Goal: Task Accomplishment & Management: Use online tool/utility

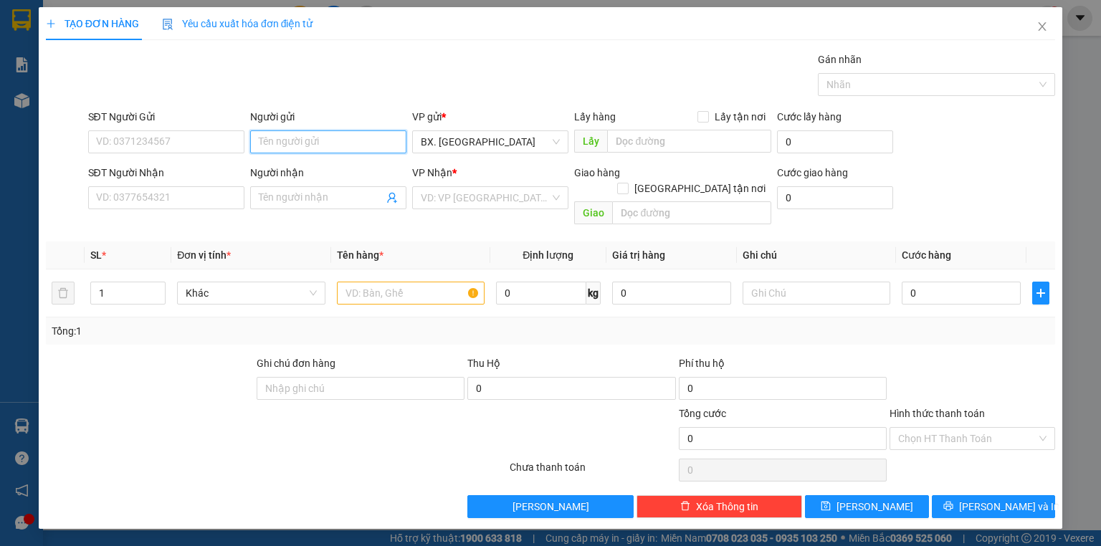
click at [291, 140] on input "Người gửi" at bounding box center [328, 141] width 156 height 23
click at [1044, 29] on icon "close" at bounding box center [1043, 26] width 8 height 9
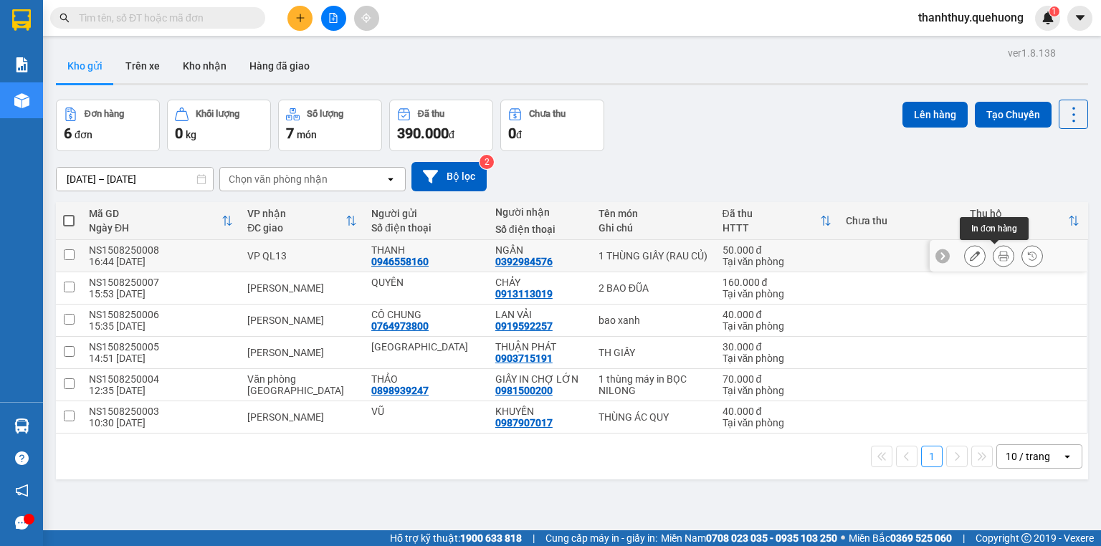
click at [999, 252] on icon at bounding box center [1004, 256] width 10 height 10
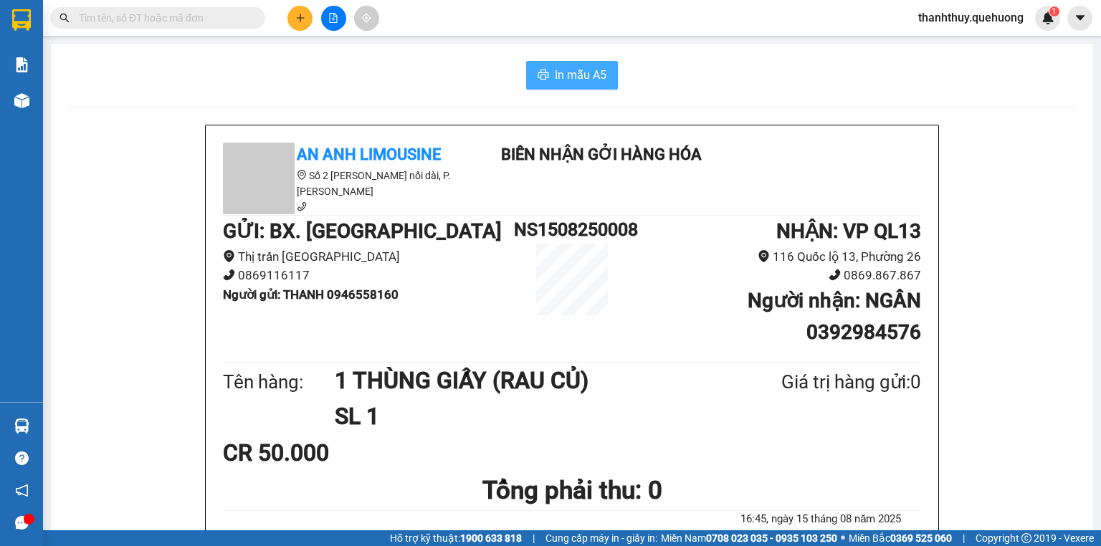
click at [567, 81] on span "In mẫu A5" at bounding box center [581, 75] width 52 height 18
click at [293, 21] on button at bounding box center [299, 18] width 25 height 25
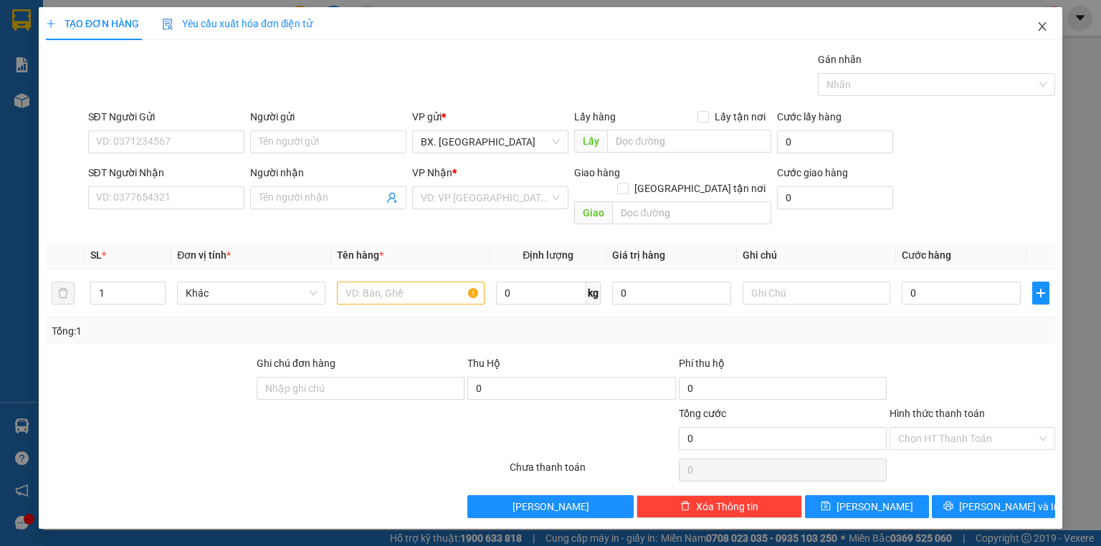
click at [1038, 29] on icon "close" at bounding box center [1042, 26] width 11 height 11
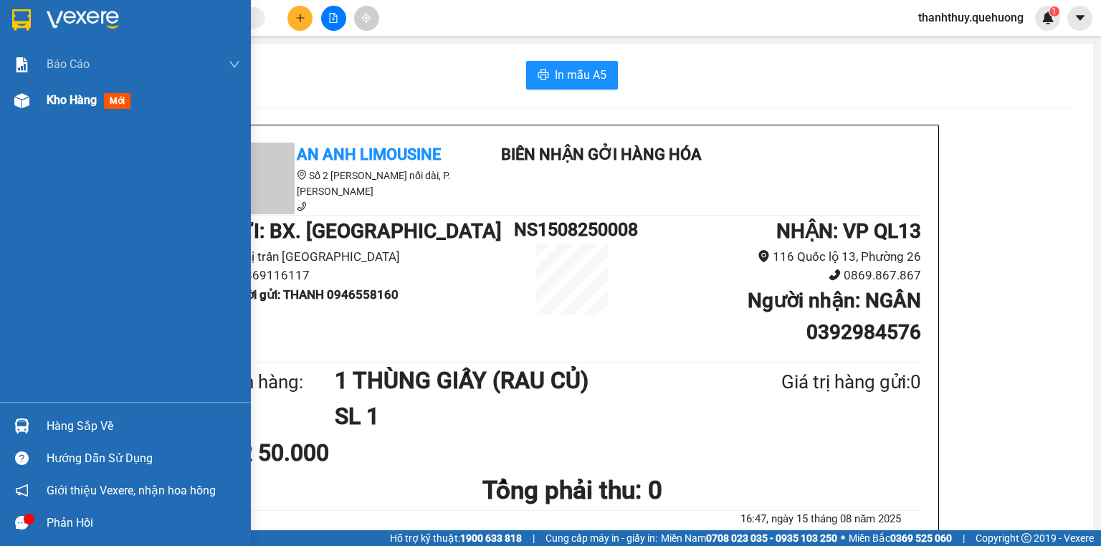
click at [52, 102] on span "Kho hàng" at bounding box center [72, 100] width 50 height 14
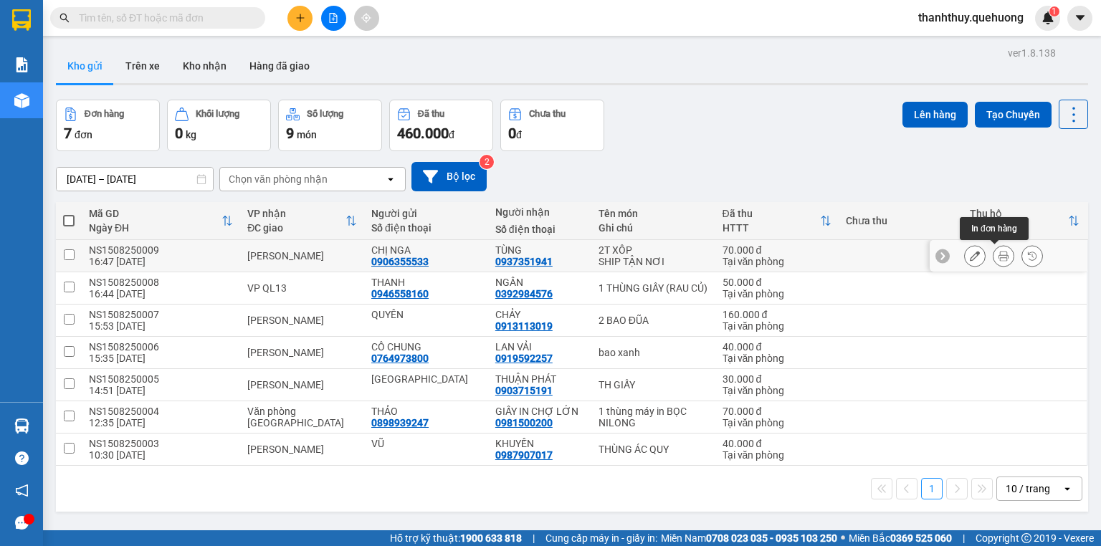
click at [1001, 252] on button at bounding box center [1004, 256] width 20 height 25
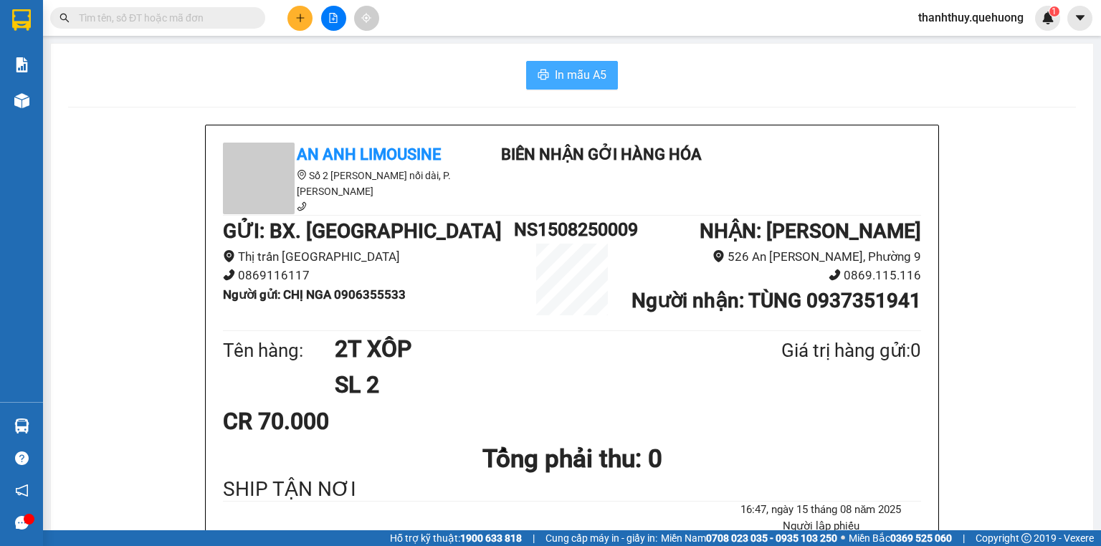
click at [573, 77] on span "In mẫu A5" at bounding box center [581, 75] width 52 height 18
click at [572, 73] on span "In mẫu A5" at bounding box center [581, 75] width 52 height 18
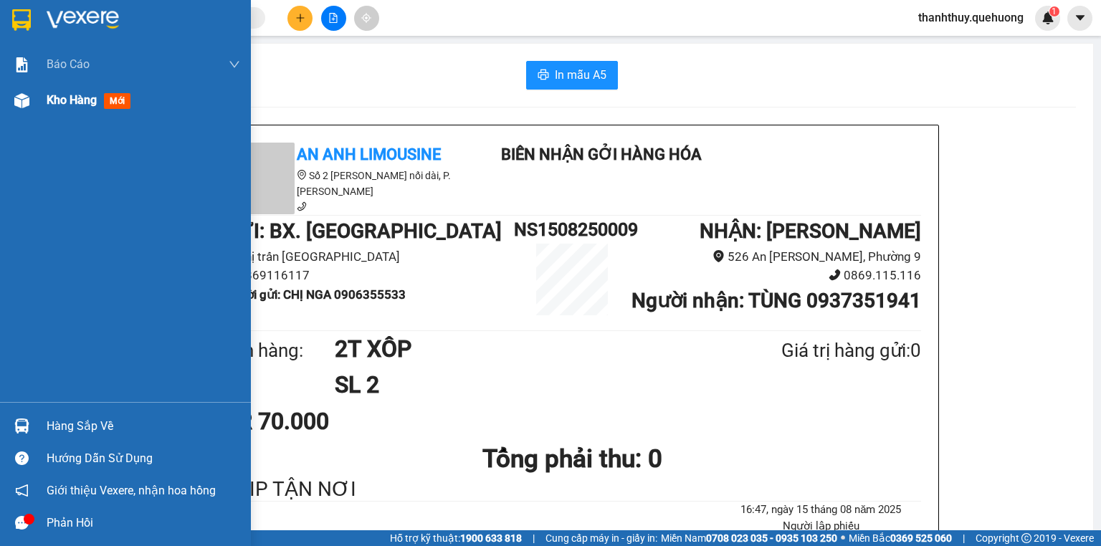
click at [78, 108] on div "Kho hàng mới" at bounding box center [92, 100] width 90 height 18
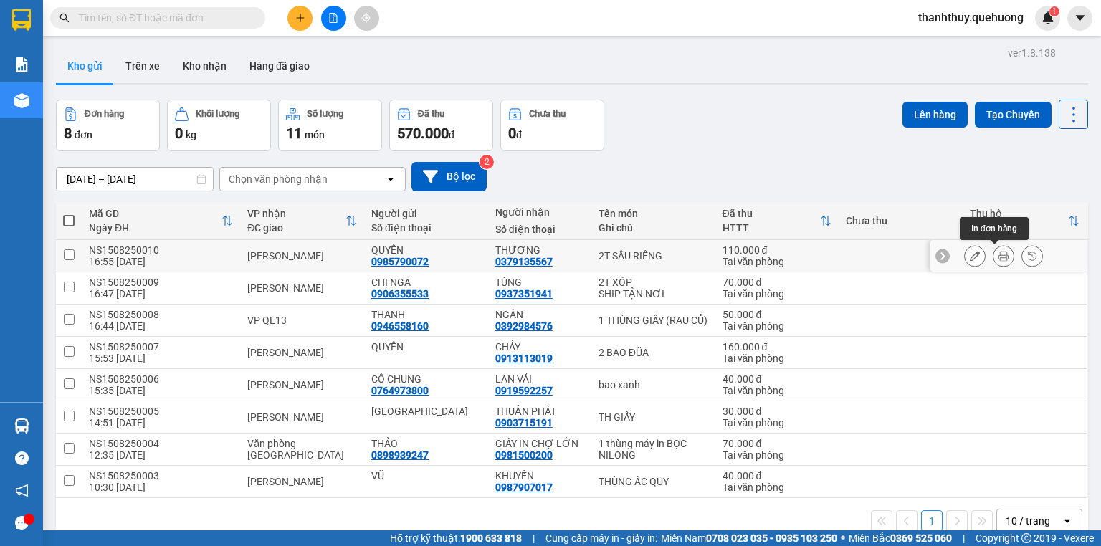
click at [999, 256] on icon at bounding box center [1004, 256] width 10 height 10
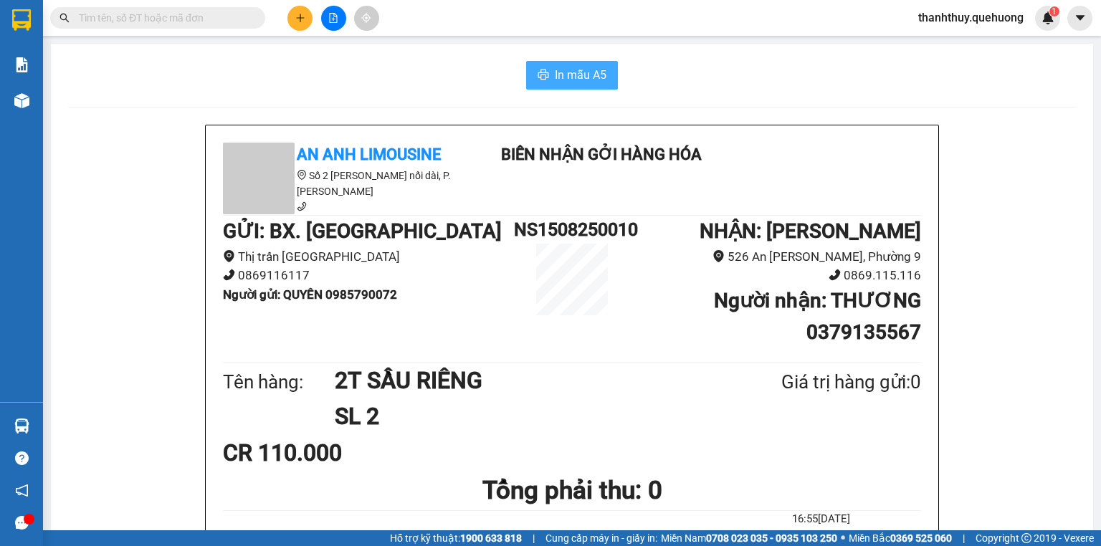
click at [585, 77] on span "In mẫu A5" at bounding box center [581, 75] width 52 height 18
click at [566, 69] on span "In mẫu A5" at bounding box center [581, 75] width 52 height 18
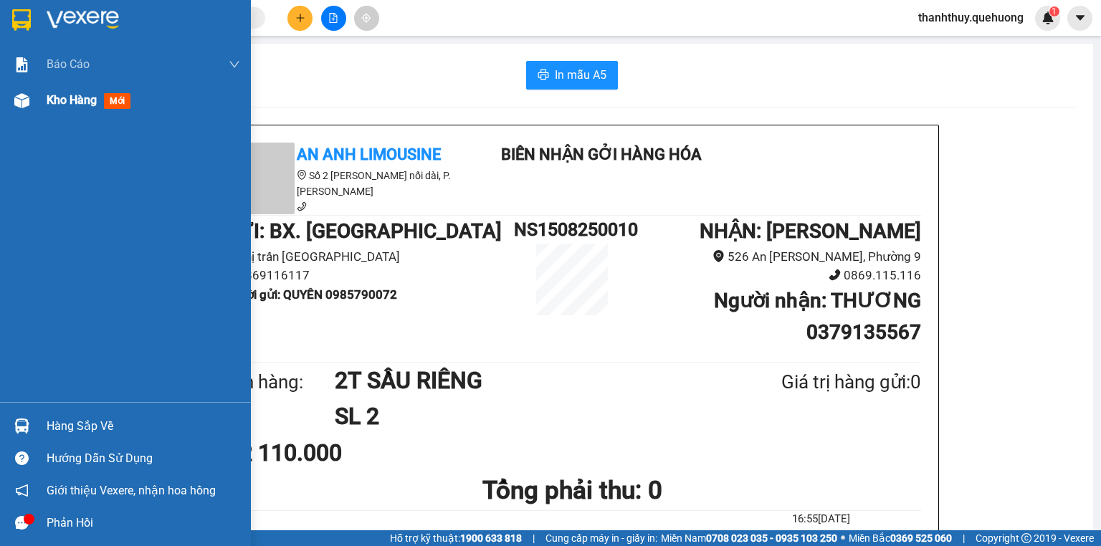
click at [70, 103] on span "Kho hàng" at bounding box center [72, 100] width 50 height 14
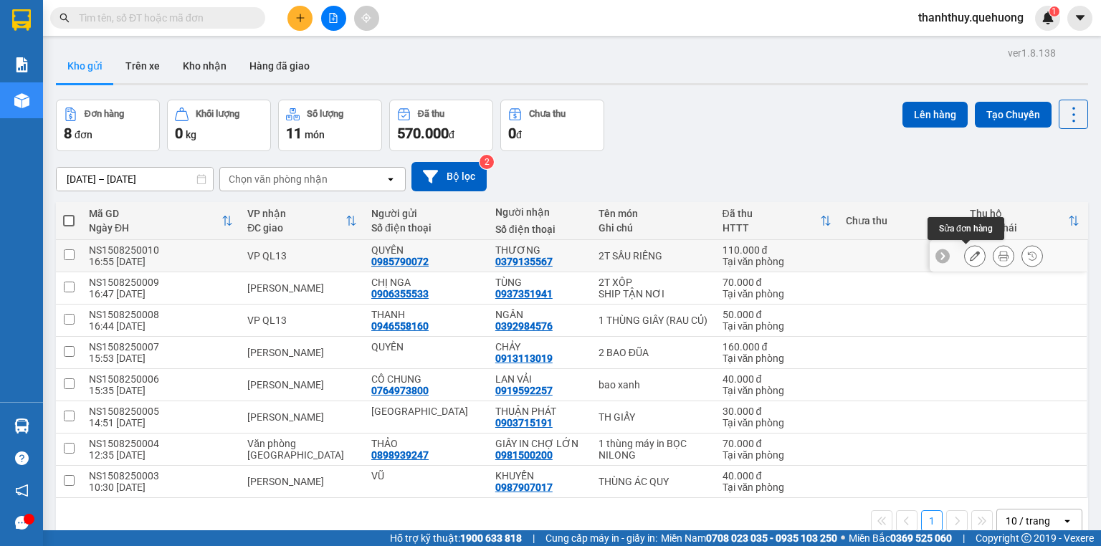
click at [970, 252] on icon at bounding box center [975, 256] width 10 height 10
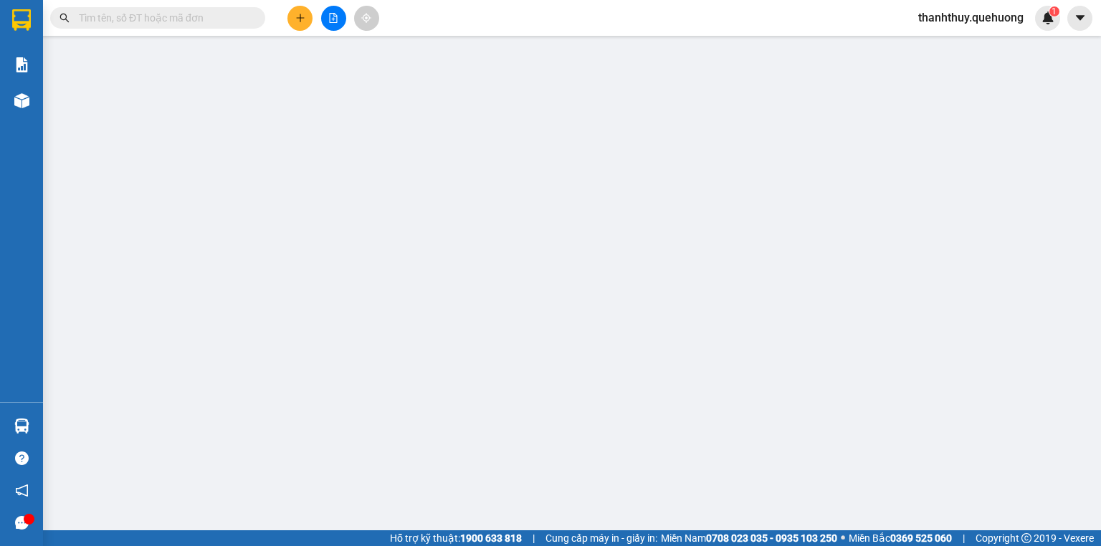
type input "0985790072"
type input "QUYÊN"
type input "0379135567"
type input "THƯƠNG"
type input "110.000"
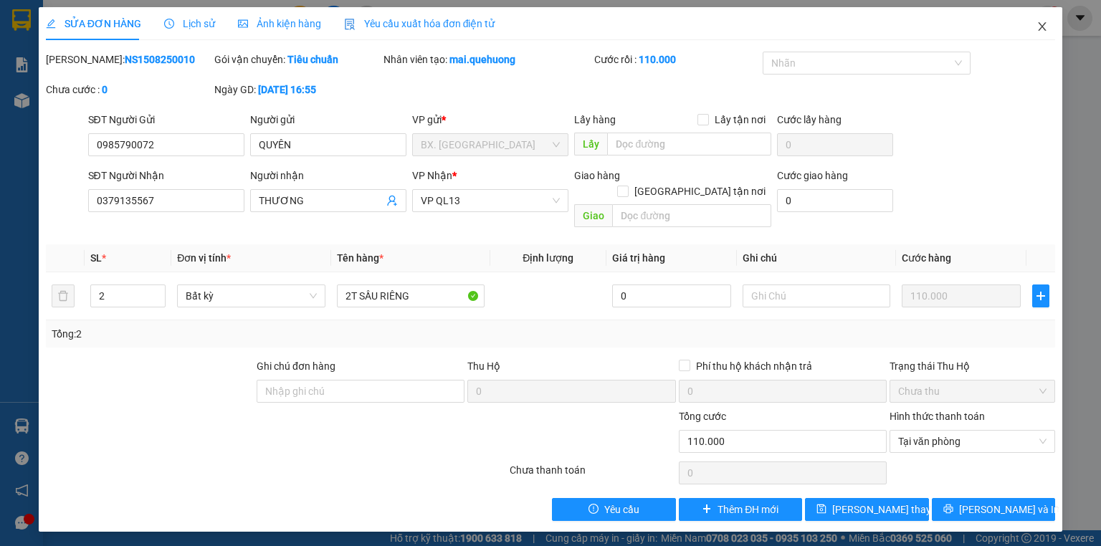
click at [1039, 26] on icon "close" at bounding box center [1042, 26] width 11 height 11
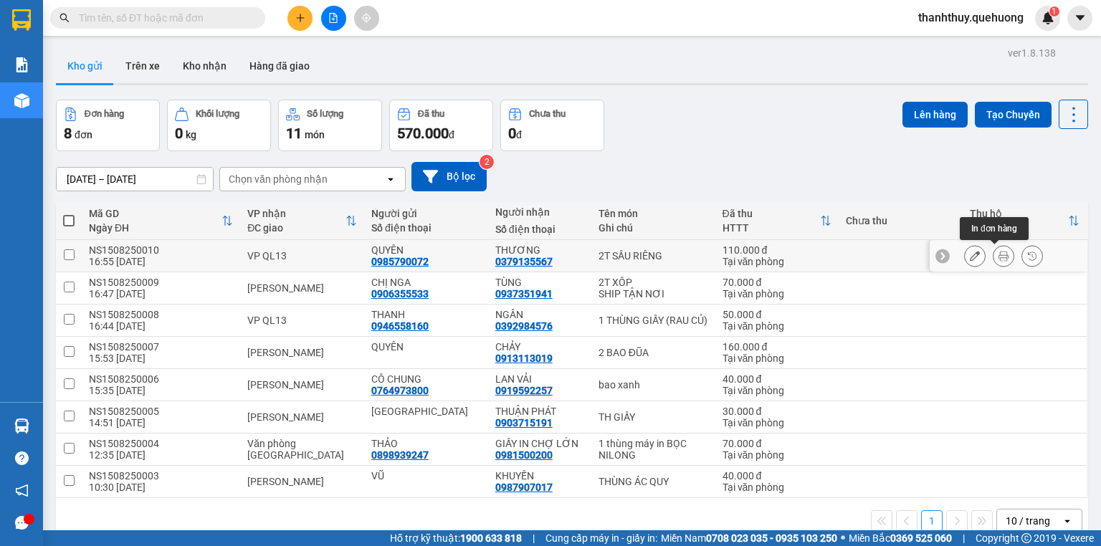
click at [999, 256] on icon at bounding box center [1004, 256] width 10 height 10
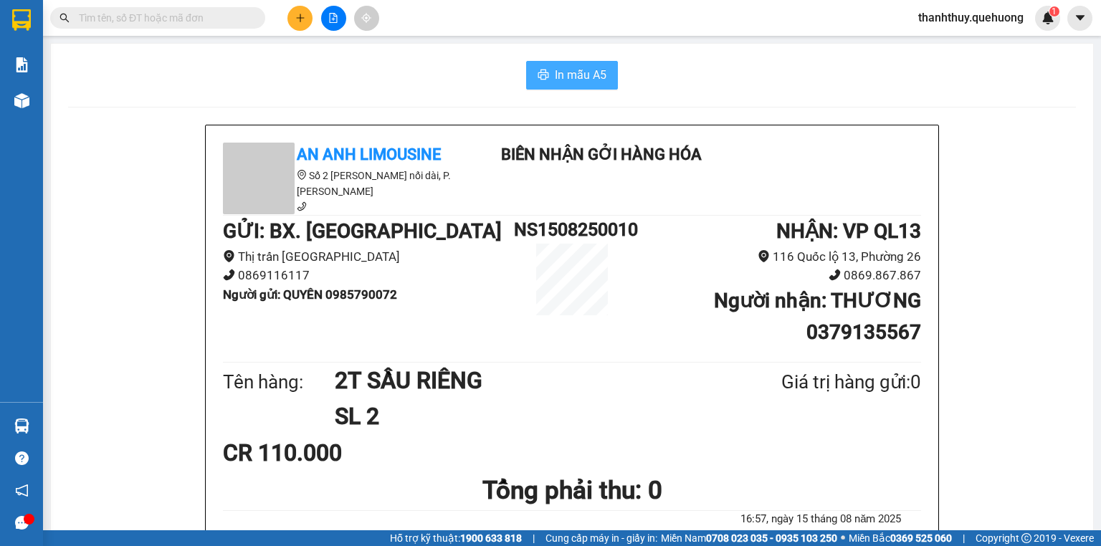
click at [562, 77] on span "In mẫu A5" at bounding box center [581, 75] width 52 height 18
click at [555, 75] on span "In mẫu A5" at bounding box center [581, 75] width 52 height 18
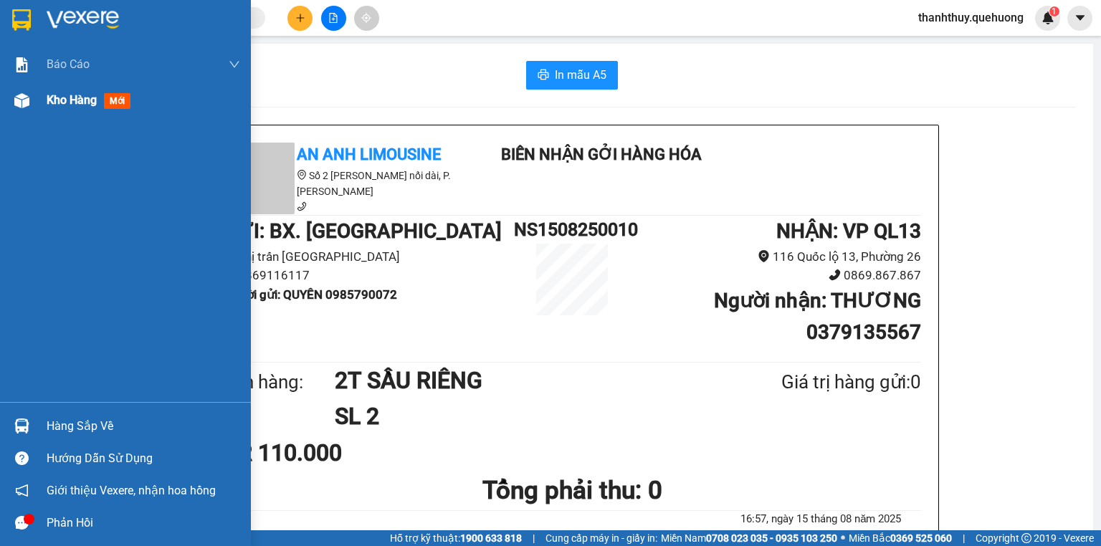
click at [72, 98] on span "Kho hàng" at bounding box center [72, 100] width 50 height 14
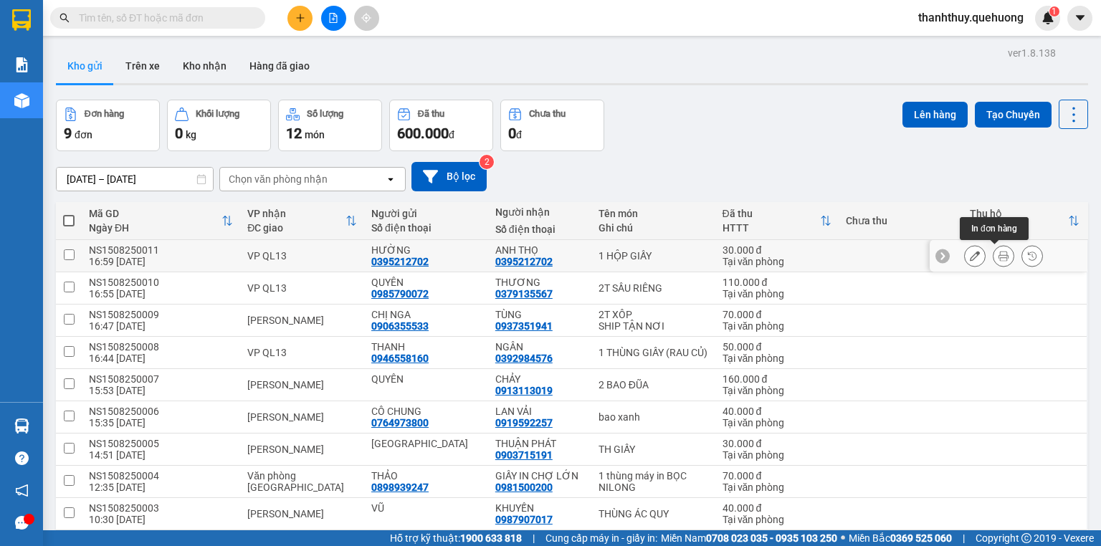
click at [1000, 256] on button at bounding box center [1004, 256] width 20 height 25
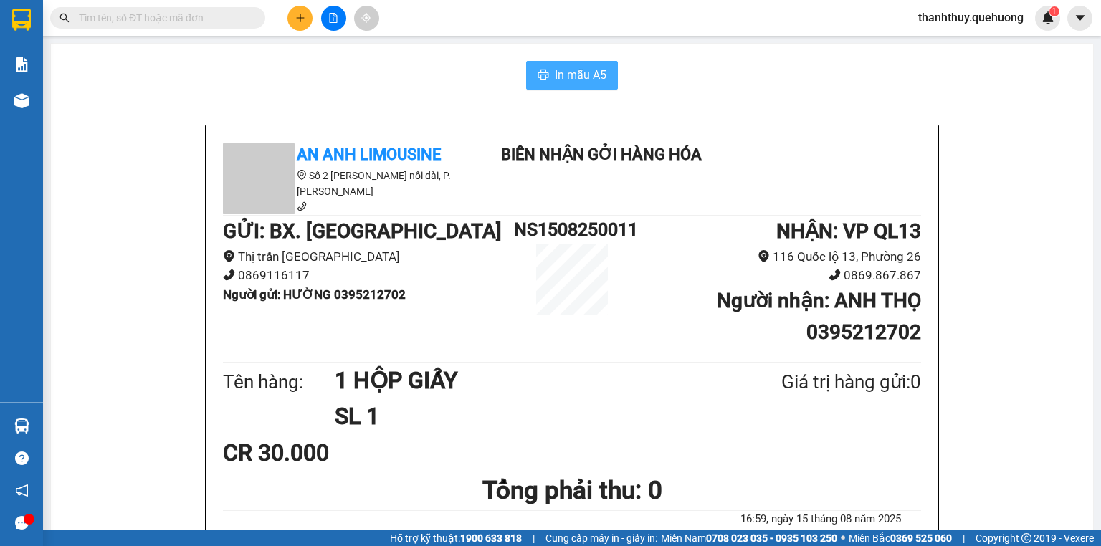
click at [549, 75] on button "In mẫu A5" at bounding box center [572, 75] width 92 height 29
